Goal: Transaction & Acquisition: Purchase product/service

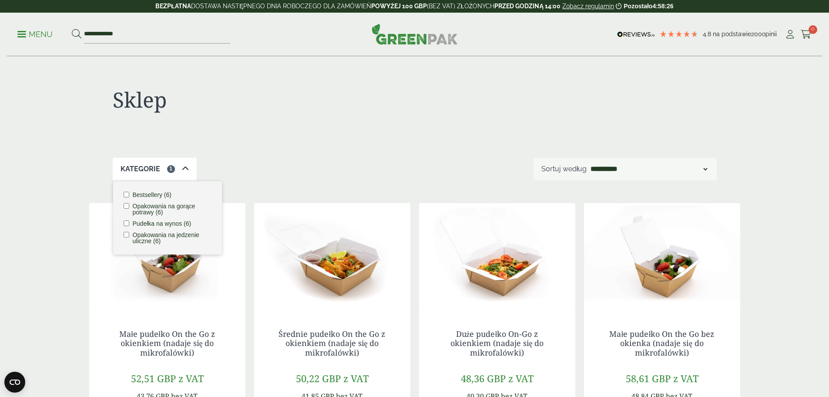
click at [298, 144] on div "Sklep" at bounding box center [415, 107] width 604 height 101
click at [23, 36] on link "Menu" at bounding box center [34, 33] width 35 height 9
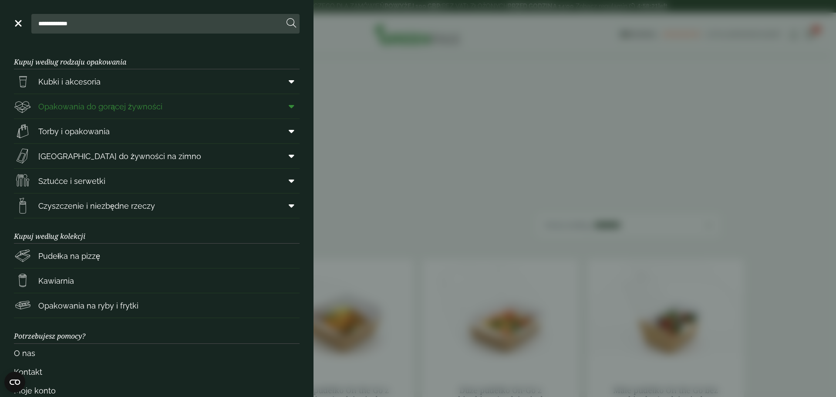
click at [93, 111] on span "Opakowania do gorącej żywności" at bounding box center [100, 107] width 124 height 12
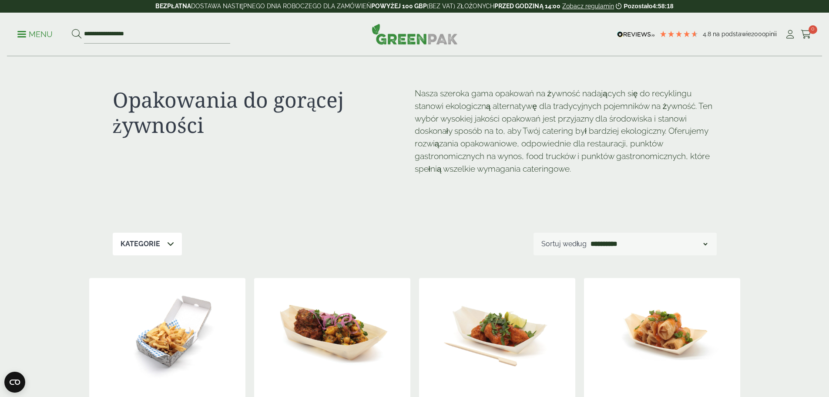
click at [170, 245] on icon at bounding box center [170, 243] width 7 height 7
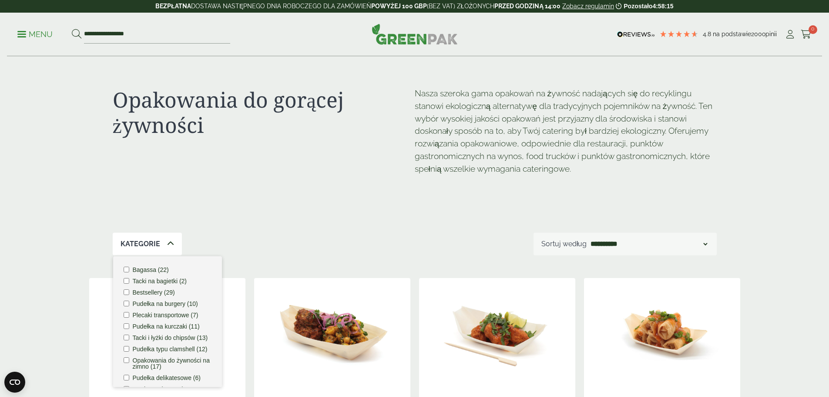
click at [149, 270] on font "Bagassa (22)" at bounding box center [151, 269] width 36 height 7
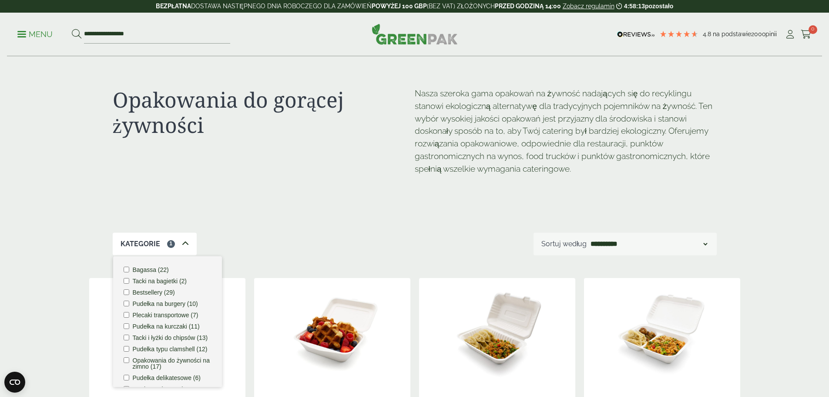
click at [366, 166] on div "Opakowania do gorącej żywności" at bounding box center [264, 142] width 302 height 111
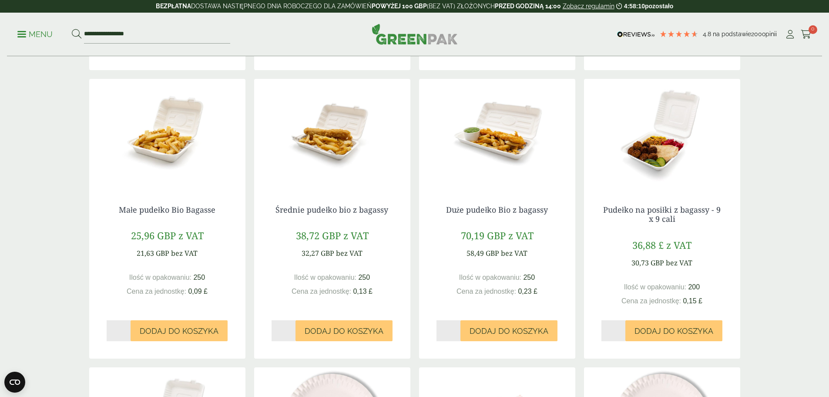
scroll to position [488, 0]
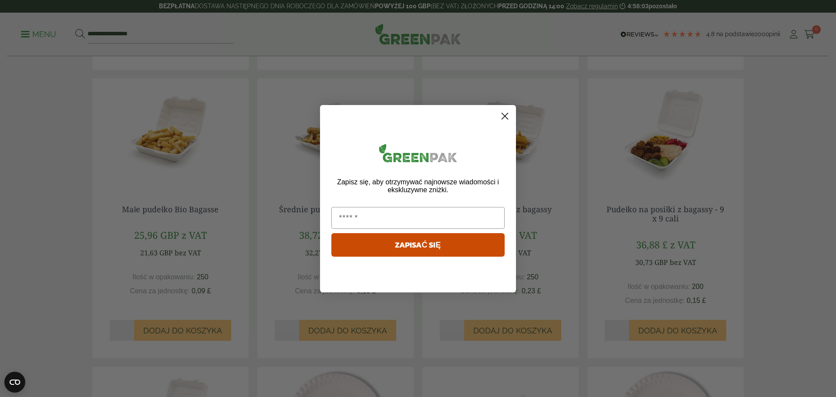
click at [505, 118] on circle "Zamknij okno dialogowe" at bounding box center [505, 115] width 14 height 14
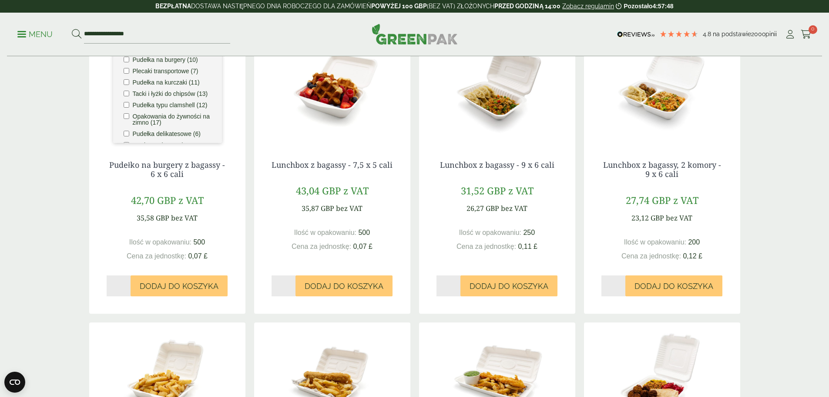
scroll to position [226, 0]
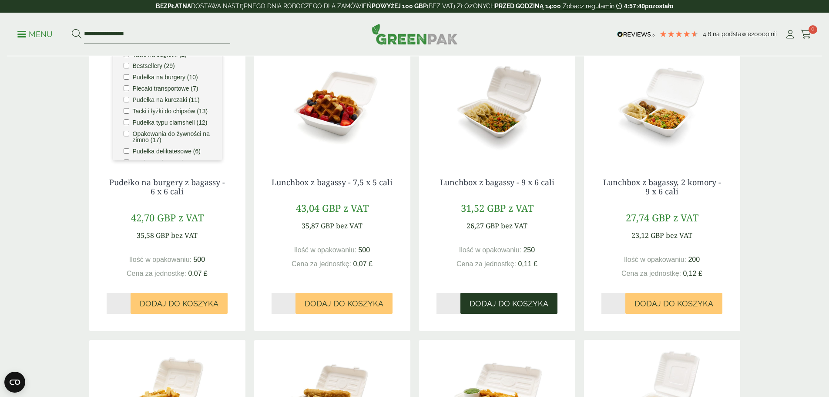
click at [490, 297] on button "Dodaj do koszyka" at bounding box center [509, 303] width 97 height 21
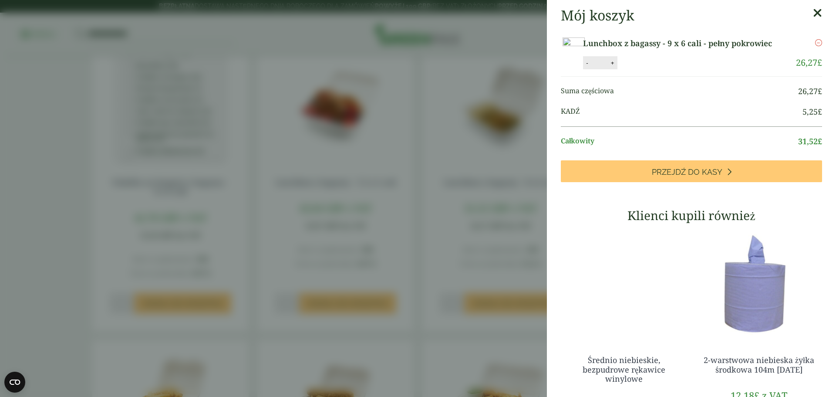
click at [813, 12] on icon at bounding box center [817, 13] width 9 height 12
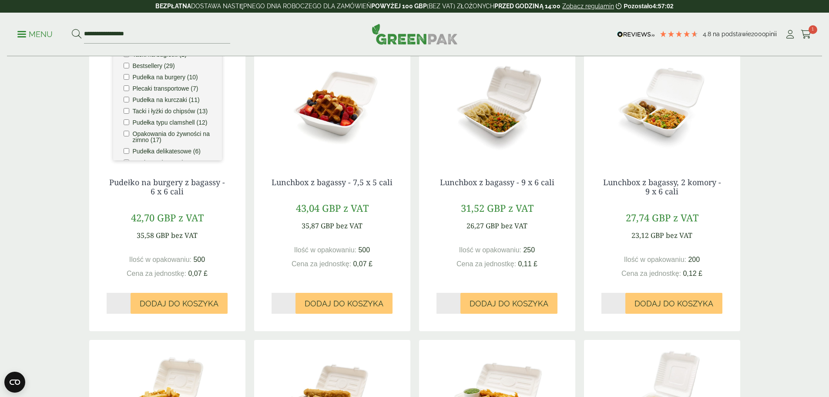
click at [49, 128] on div "Opakowania do gorącej żywności Nasza szeroka gama opakowań na żywność nadającyc…" at bounding box center [414, 398] width 829 height 1137
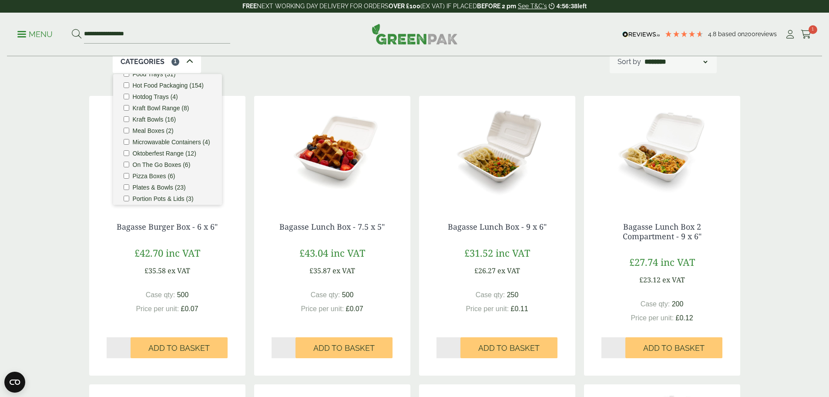
scroll to position [212, 0]
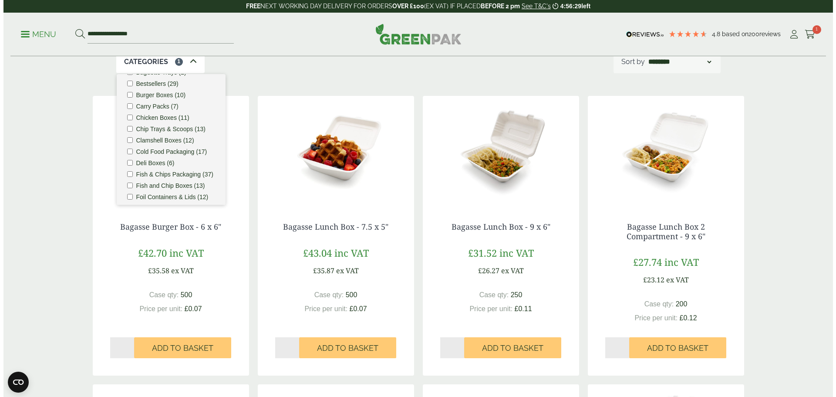
scroll to position [0, 0]
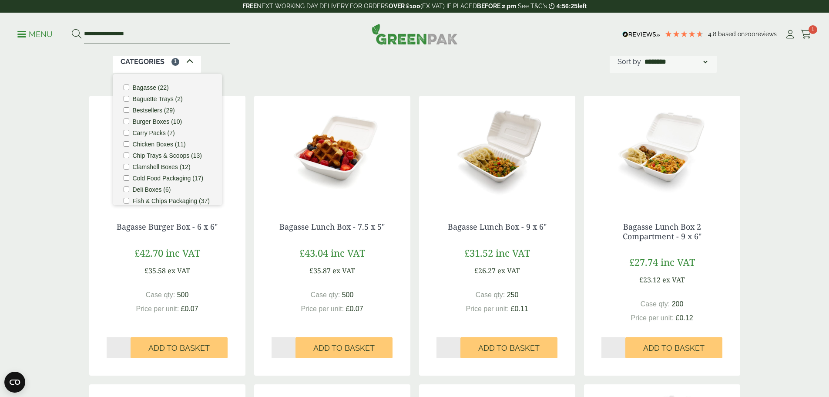
click at [22, 37] on link "Menu" at bounding box center [34, 33] width 35 height 9
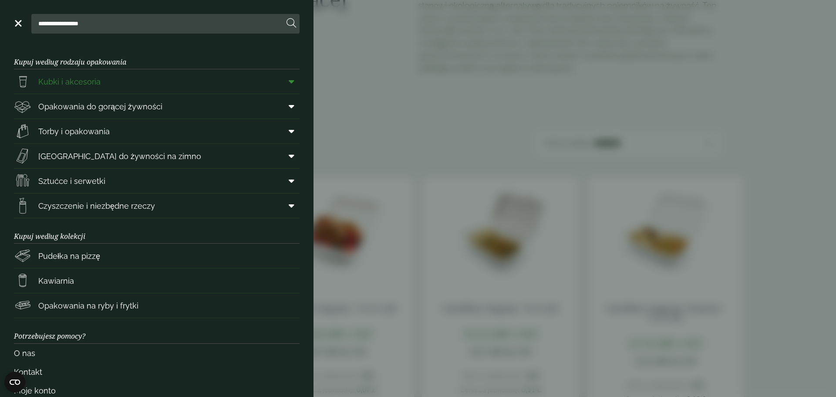
click at [116, 84] on link "Kubki i akcesoria" at bounding box center [157, 81] width 286 height 24
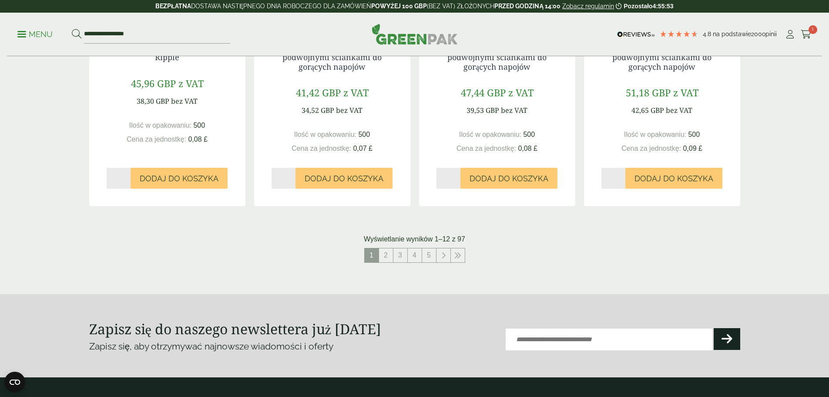
scroll to position [888, 0]
click at [384, 254] on link "2" at bounding box center [386, 255] width 14 height 14
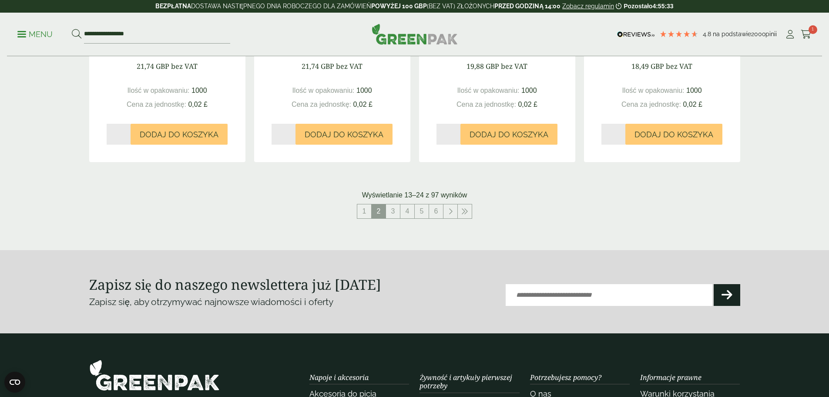
scroll to position [923, 0]
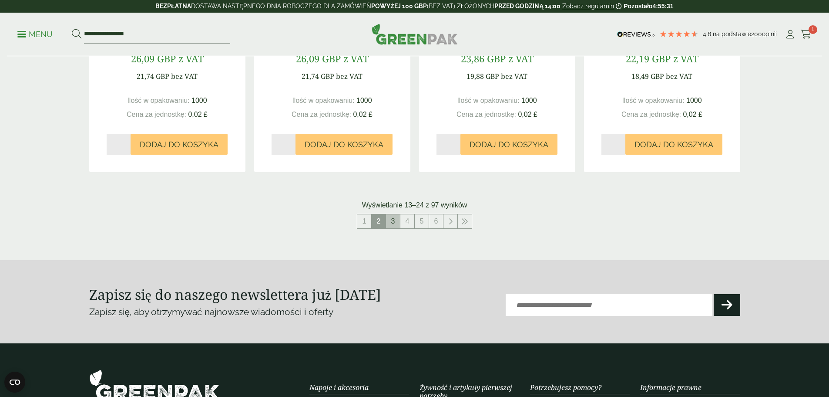
click at [393, 221] on font "3" at bounding box center [393, 220] width 4 height 7
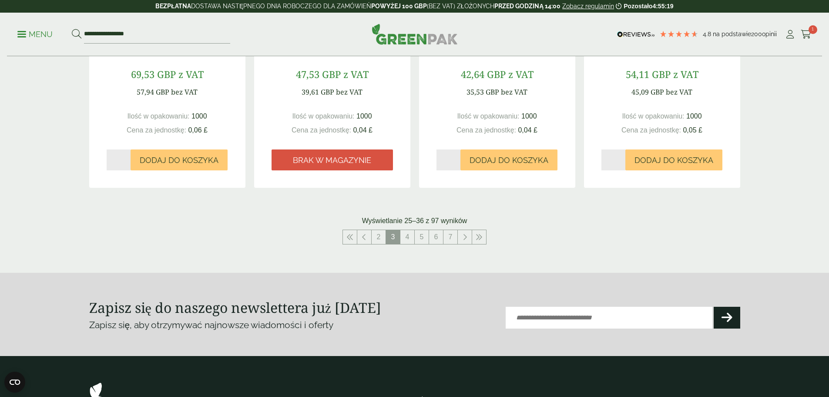
scroll to position [888, 0]
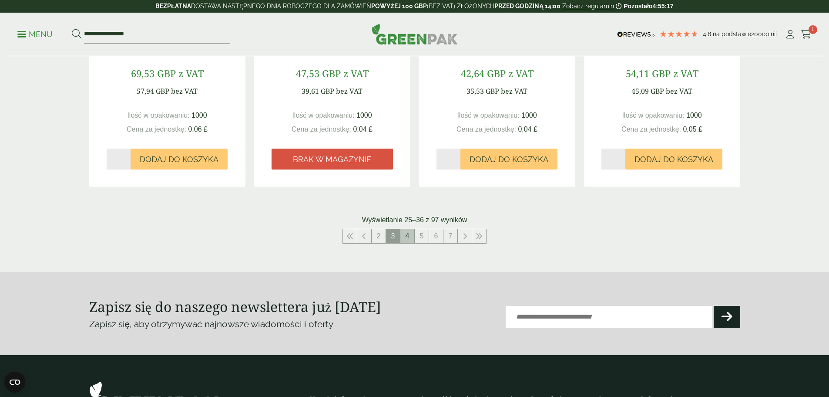
click at [409, 239] on font "4" at bounding box center [408, 235] width 4 height 7
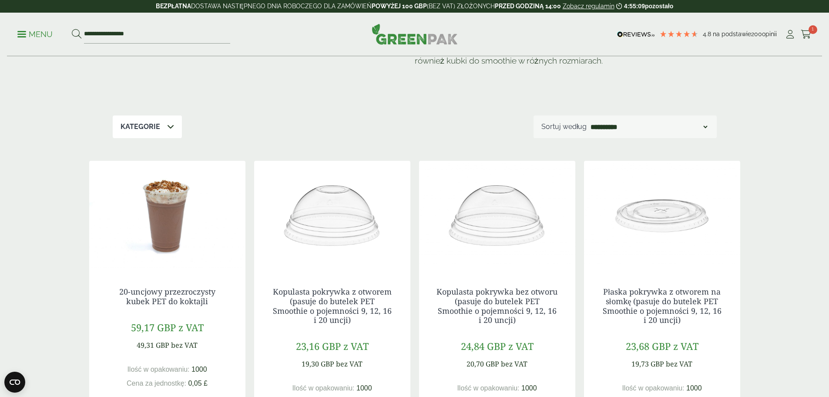
scroll to position [55, 0]
